Goal: Information Seeking & Learning: Learn about a topic

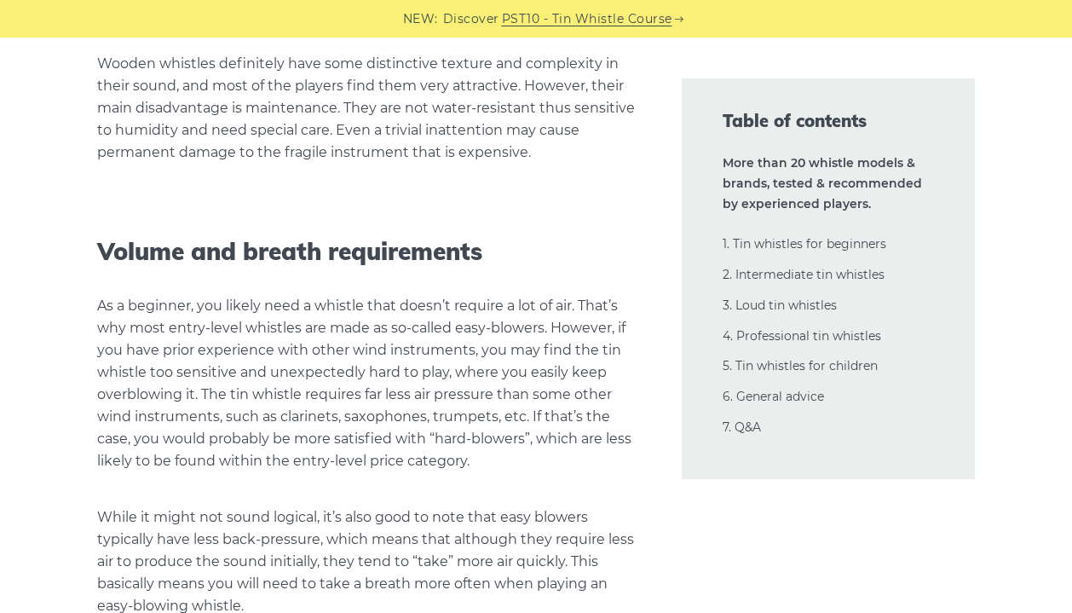
scroll to position [38011, 0]
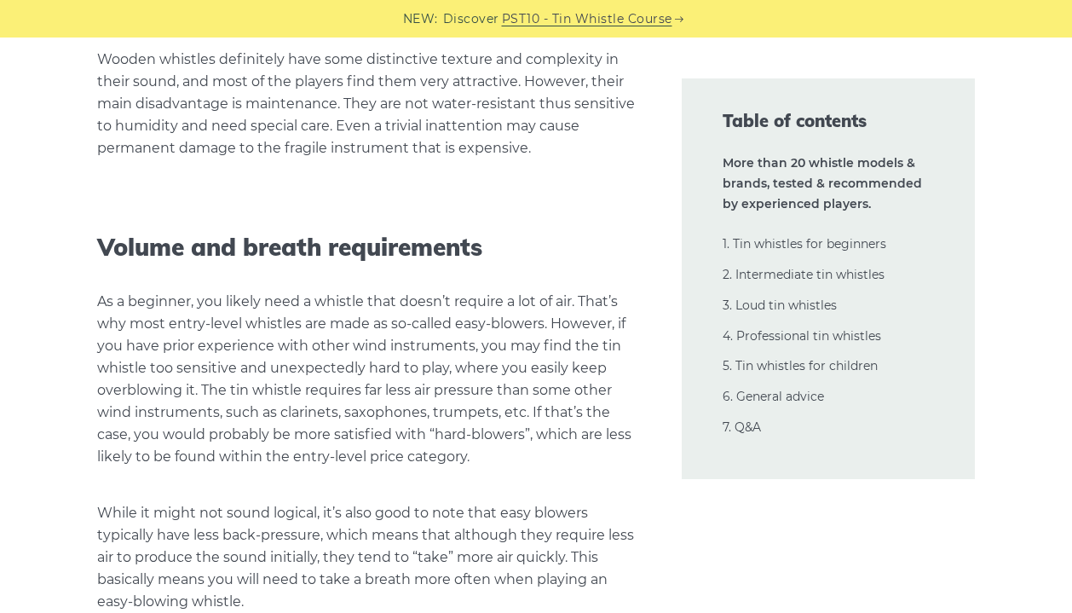
click at [334, 502] on p "While it might not sound logical, it’s also good to note that easy blowers typi…" at bounding box center [369, 557] width 544 height 111
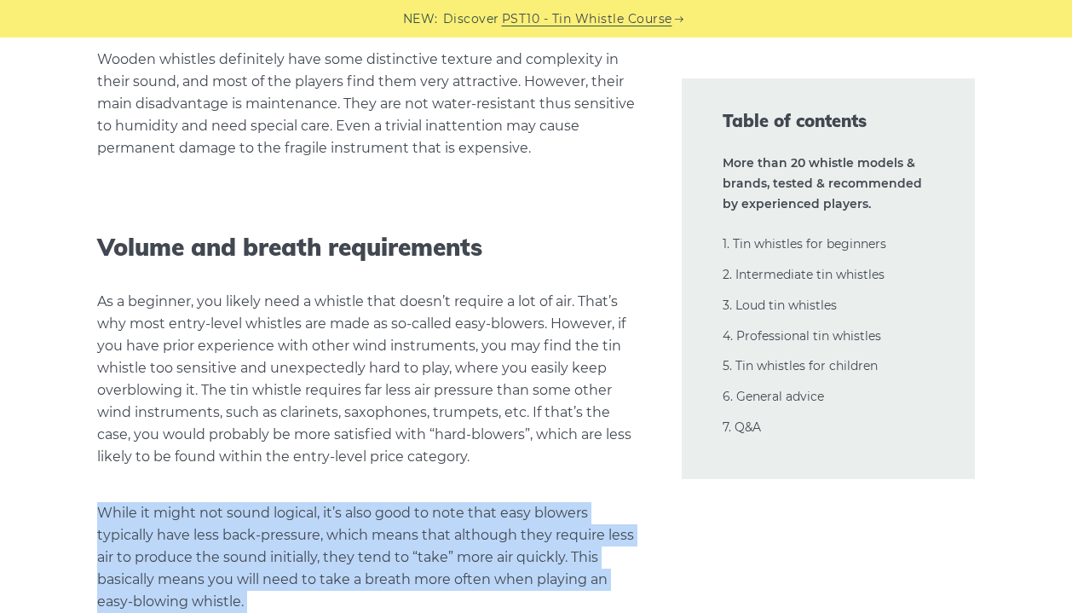
drag, startPoint x: 334, startPoint y: 364, endPoint x: 125, endPoint y: 272, distance: 228.3
click at [125, 502] on p "While it might not sound logical, it’s also good to note that easy blowers typi…" at bounding box center [369, 557] width 544 height 111
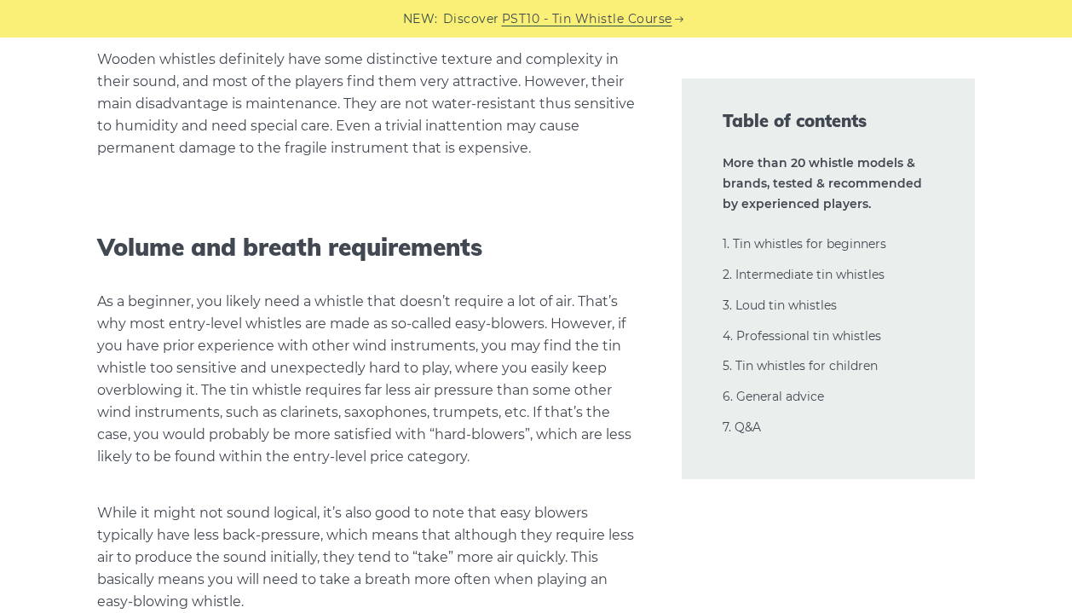
drag, startPoint x: 177, startPoint y: 425, endPoint x: 453, endPoint y: 548, distance: 301.8
drag, startPoint x: 453, startPoint y: 548, endPoint x: 97, endPoint y: 415, distance: 379.5
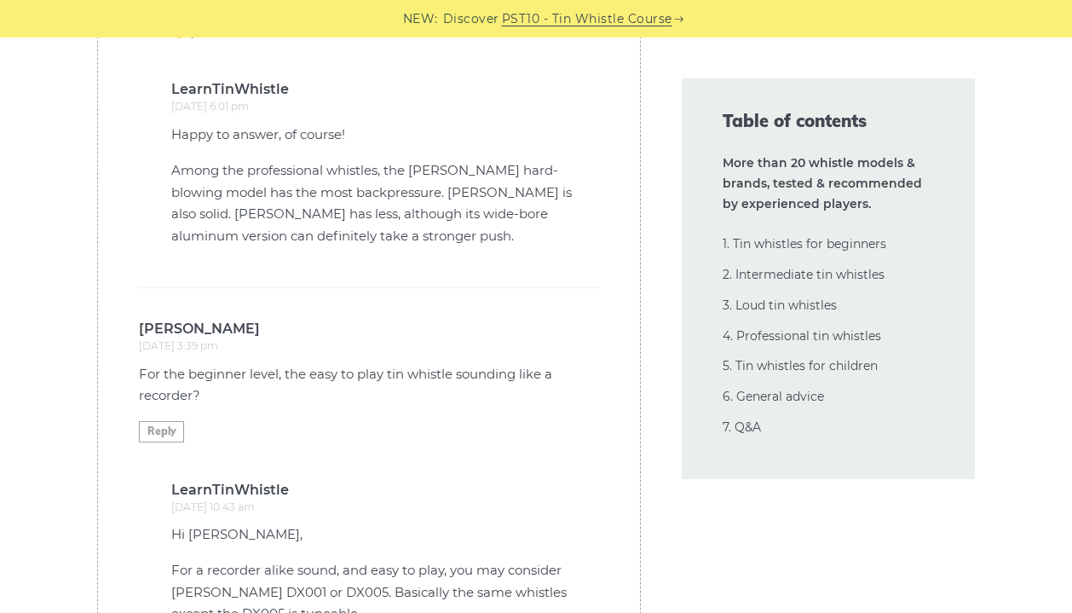
scroll to position [41635, 0]
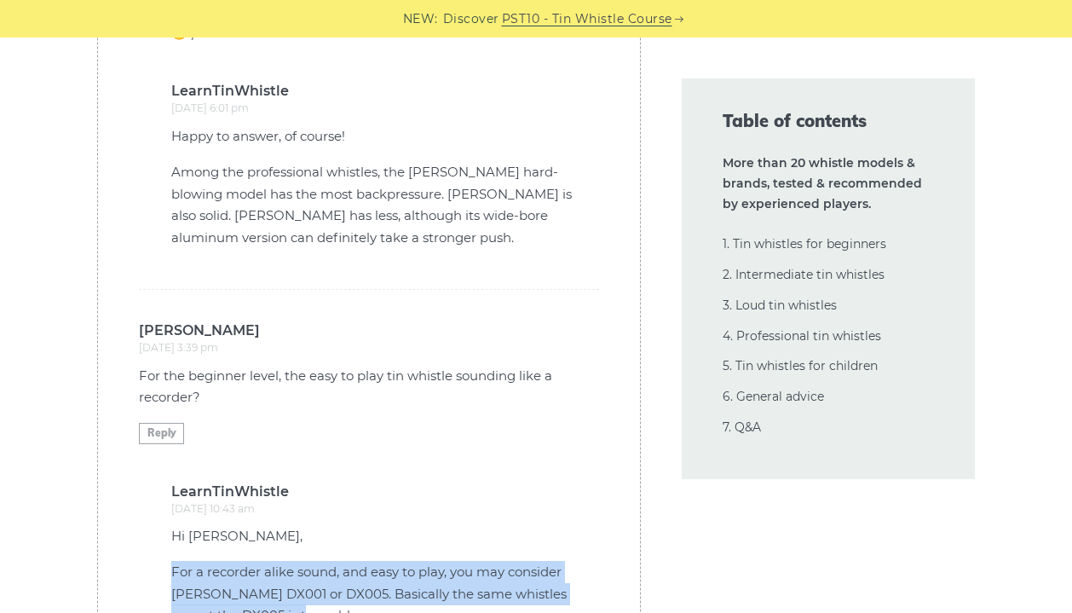
drag, startPoint x: 173, startPoint y: 311, endPoint x: 381, endPoint y: 371, distance: 216.4
click at [381, 371] on li "[PERSON_NAME] says: [DATE] 3:39 pm For the beginner level, the easy to play tin…" at bounding box center [369, 479] width 460 height 379
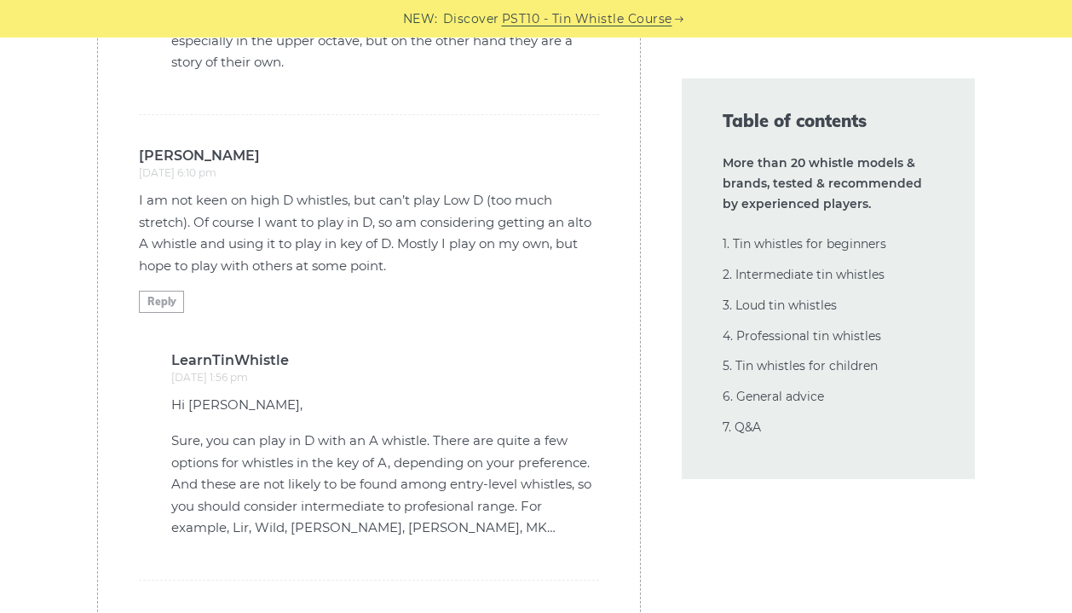
scroll to position [42828, 0]
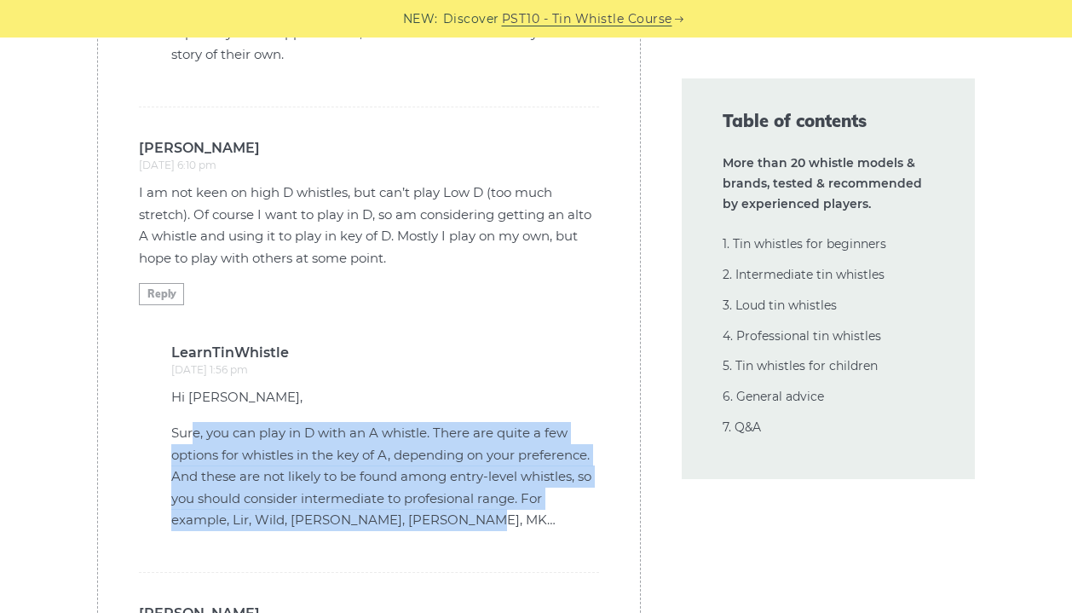
drag, startPoint x: 192, startPoint y: 173, endPoint x: 477, endPoint y: 275, distance: 303.4
click at [477, 275] on li "[PERSON_NAME] says: [DATE] 6:10 pm I am not keen on high D whistles, but can’t …" at bounding box center [369, 339] width 460 height 465
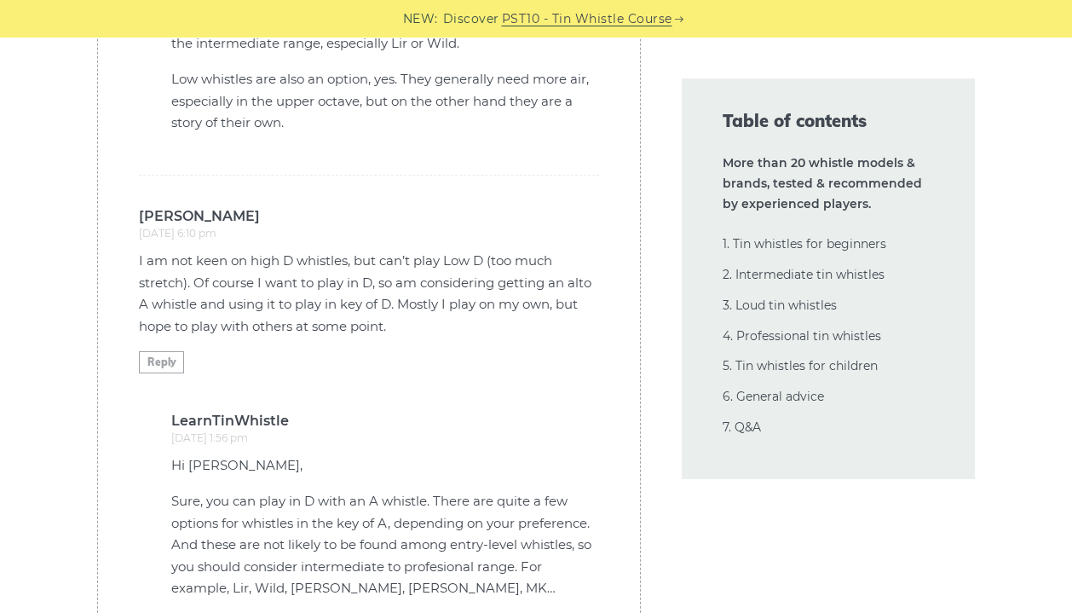
scroll to position [42761, 0]
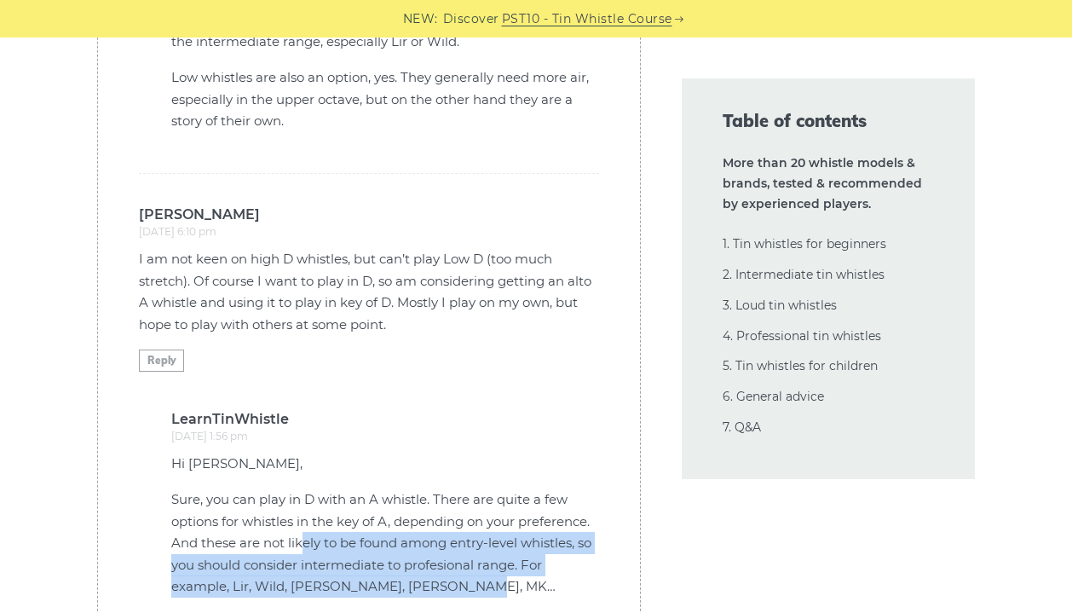
drag, startPoint x: 306, startPoint y: 286, endPoint x: 541, endPoint y: 361, distance: 247.0
click at [541, 361] on li "[PERSON_NAME] says: [DATE] 6:10 pm I am not keen on high D whistles, but can’t …" at bounding box center [369, 406] width 460 height 465
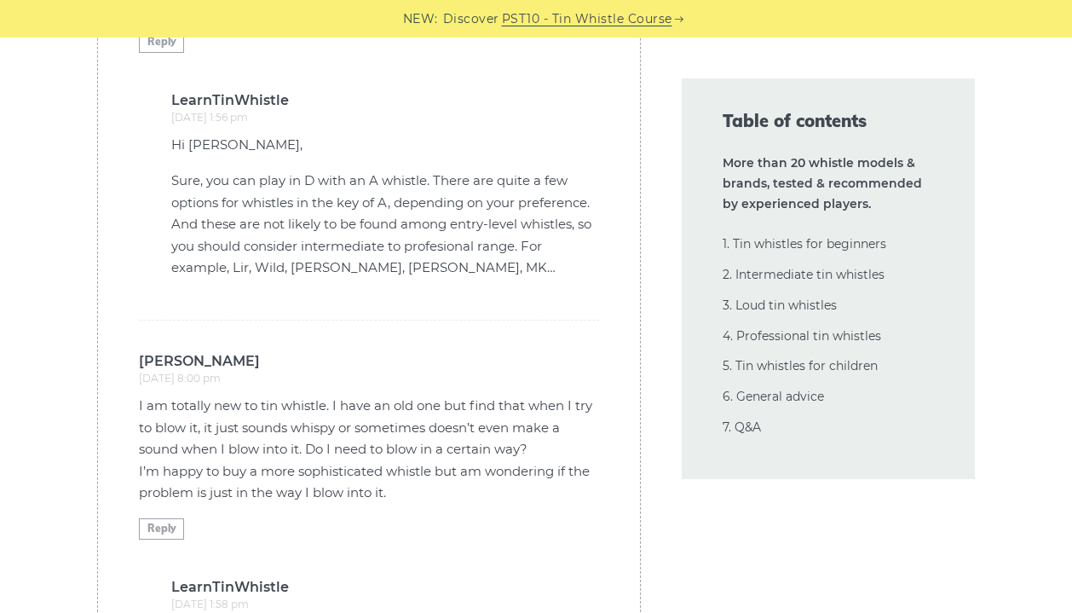
scroll to position [43085, 0]
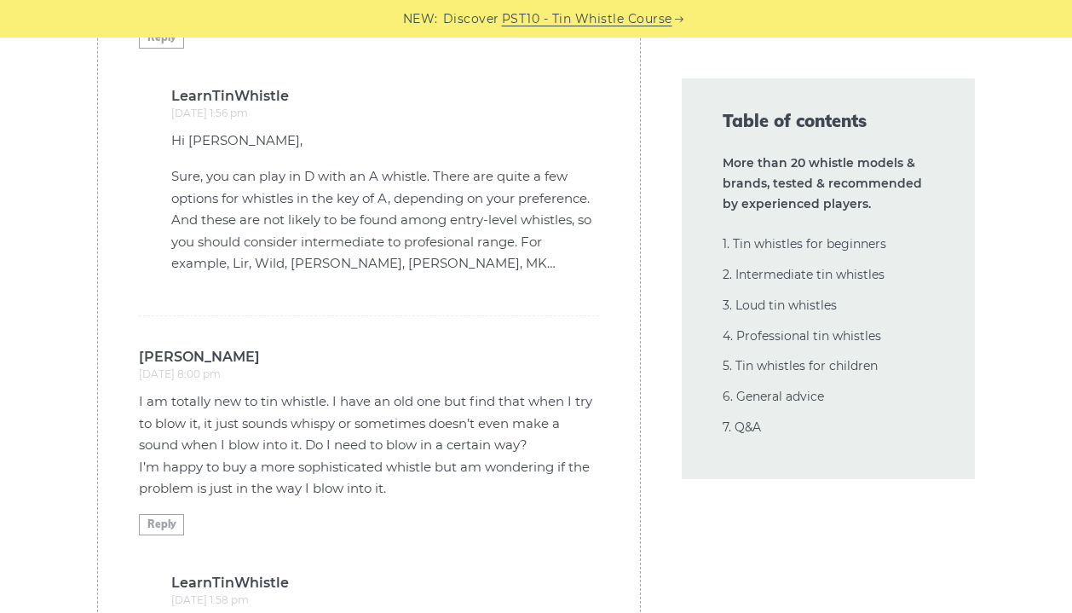
drag, startPoint x: 329, startPoint y: 373, endPoint x: 507, endPoint y: 421, distance: 184.7
